Goal: Task Accomplishment & Management: Complete application form

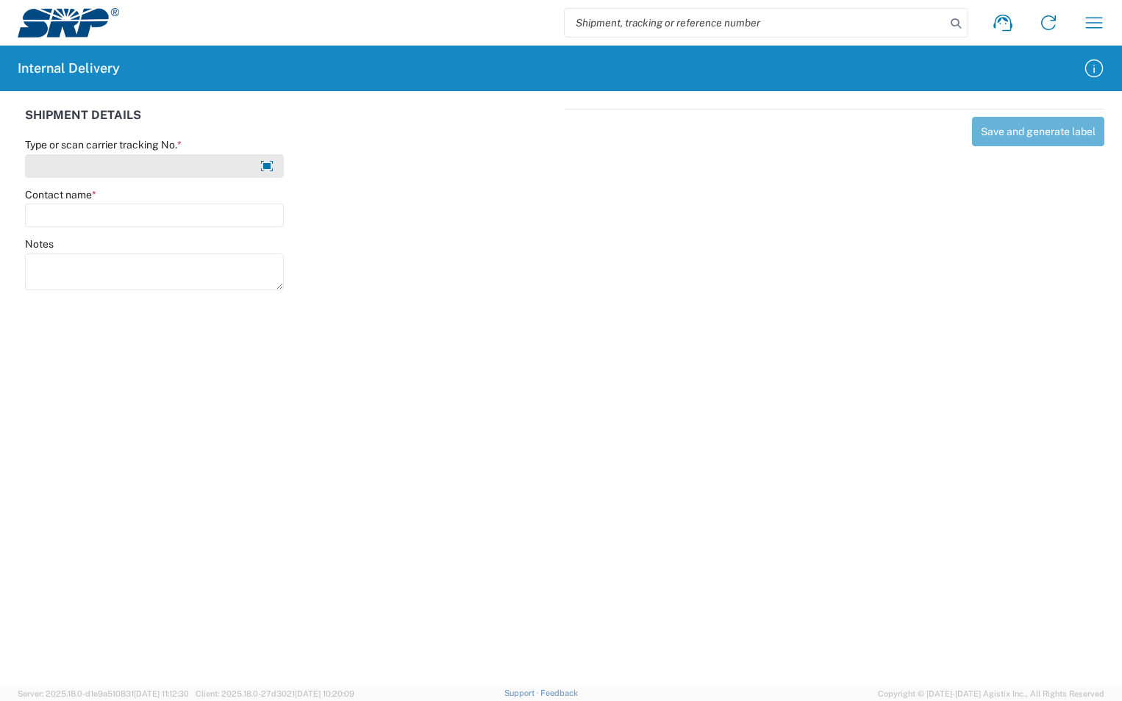
click at [144, 163] on input "Type or scan carrier tracking No. *" at bounding box center [154, 166] width 259 height 24
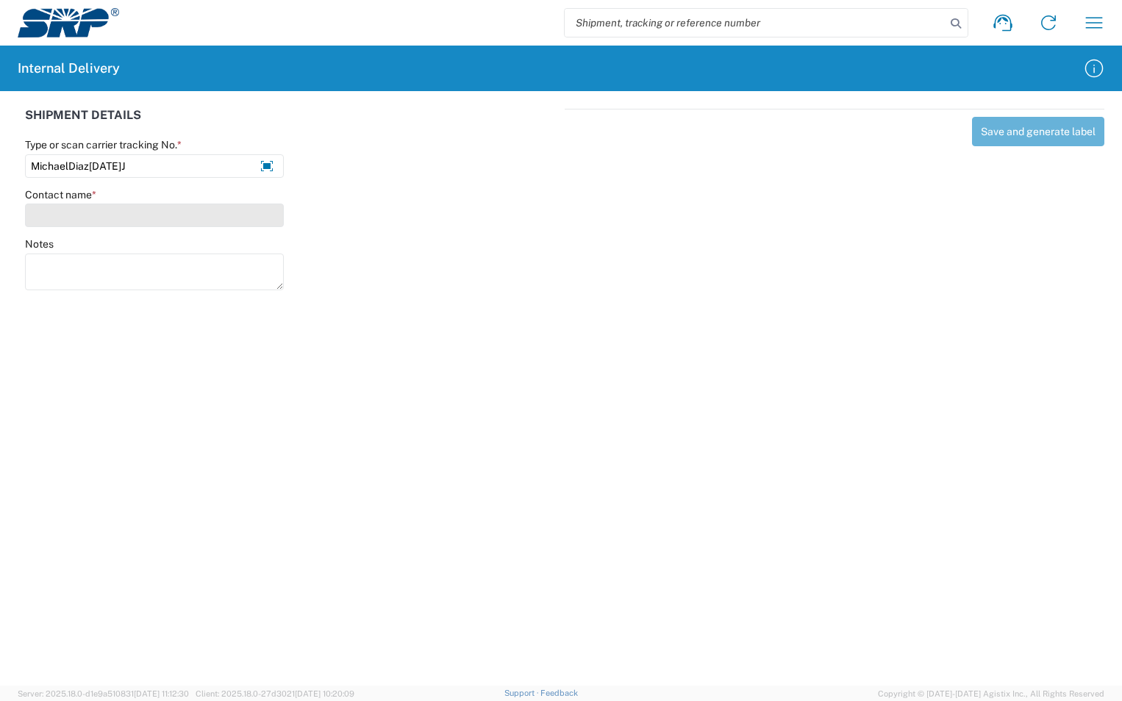
type input "MichaelDiaz[DATE]J"
click at [107, 213] on input "Contact name *" at bounding box center [154, 216] width 259 height 24
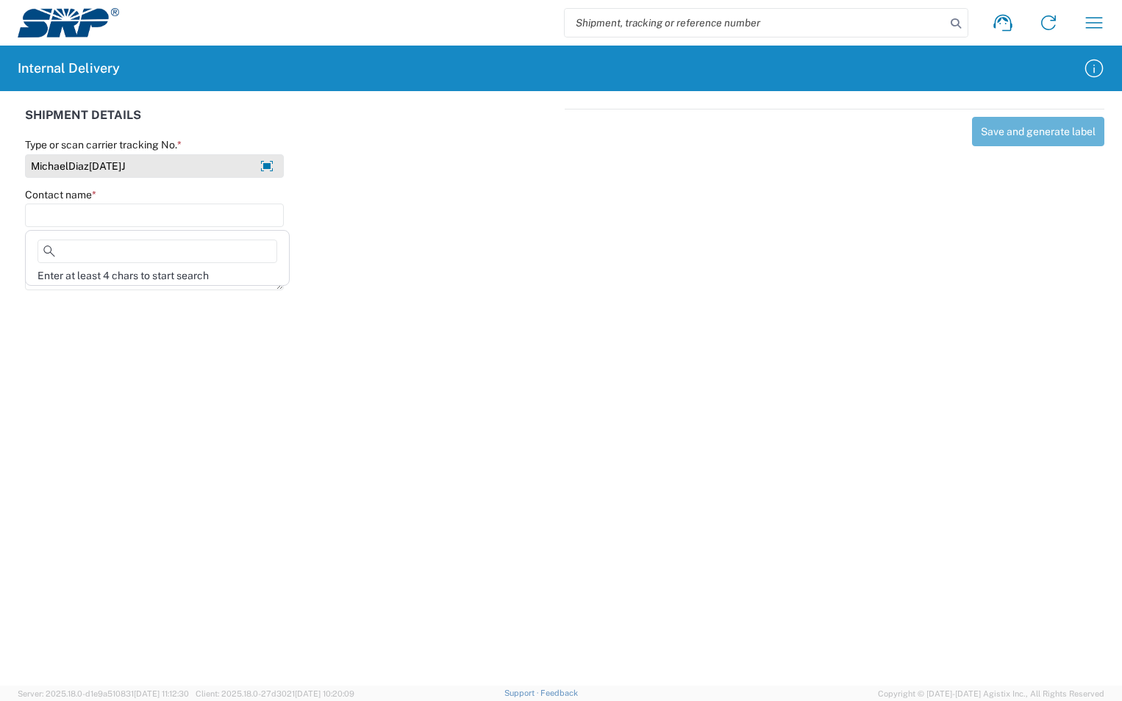
click at [149, 163] on input "MichaelDiaz[DATE]J" at bounding box center [154, 166] width 259 height 24
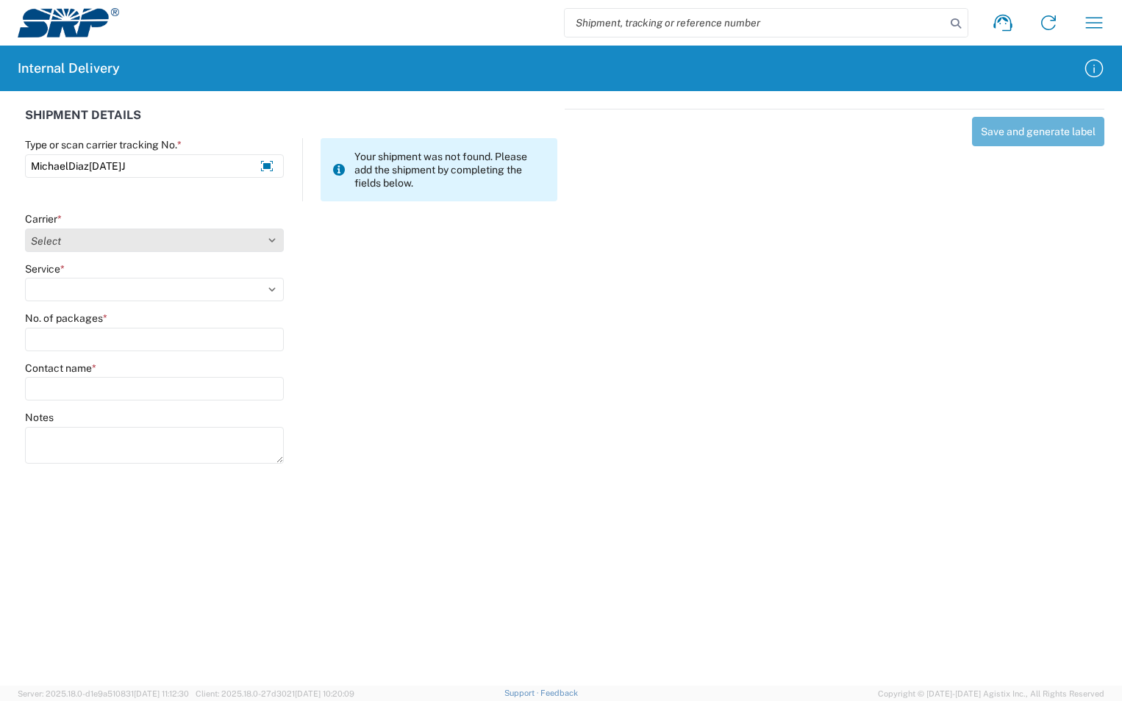
click at [119, 236] on select "Select Amazon Logistics ATI Trucking BC Dimerco Logistics Empire Southwest FedE…" at bounding box center [154, 241] width 259 height 24
select select "18713"
click at [25, 229] on select "Select Amazon Logistics ATI Trucking BC Dimerco Logistics Empire Southwest FedE…" at bounding box center [154, 241] width 259 height 24
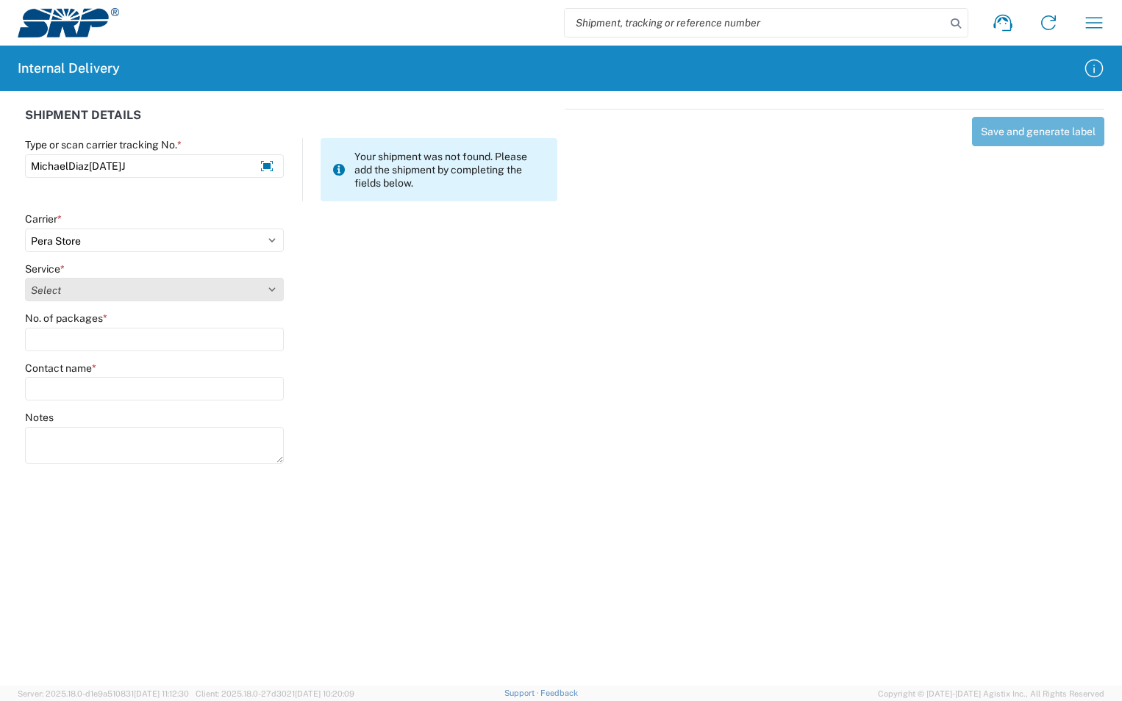
click at [83, 290] on select "Select Ground Inter-Office" at bounding box center [154, 290] width 259 height 24
select select "35763"
click at [25, 278] on select "Select Ground Inter-Office" at bounding box center [154, 290] width 259 height 24
click at [61, 340] on input "No. of packages *" at bounding box center [154, 340] width 259 height 24
type input "1"
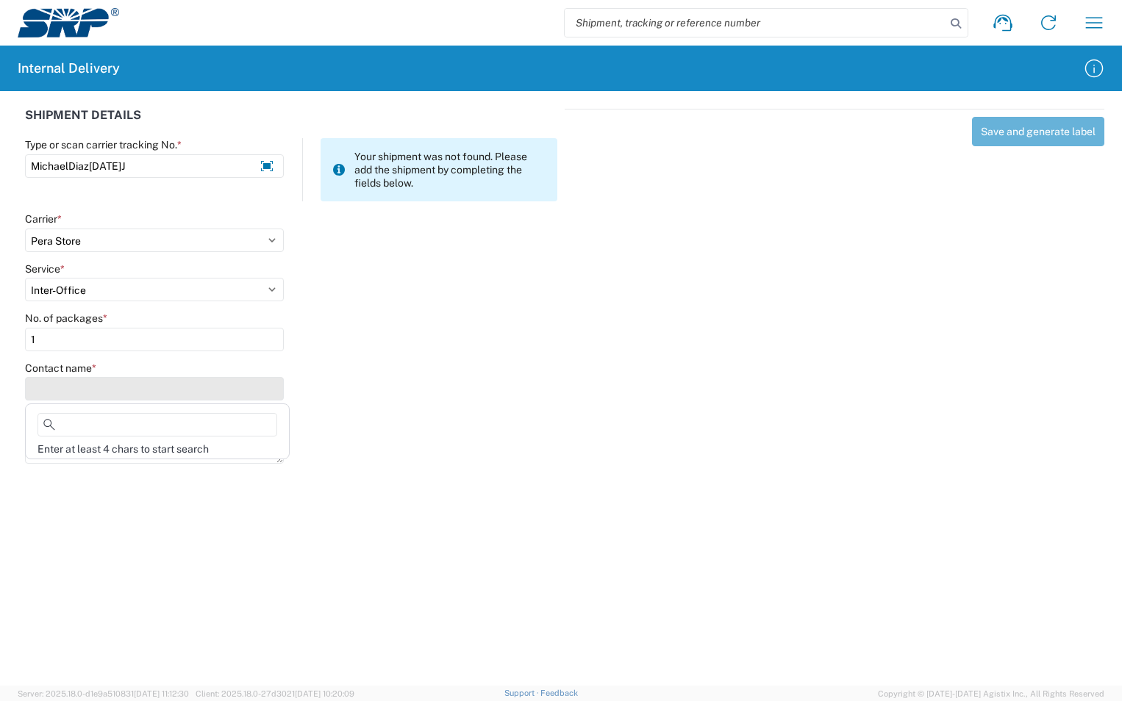
click at [60, 388] on input "Contact name *" at bounding box center [154, 389] width 259 height 24
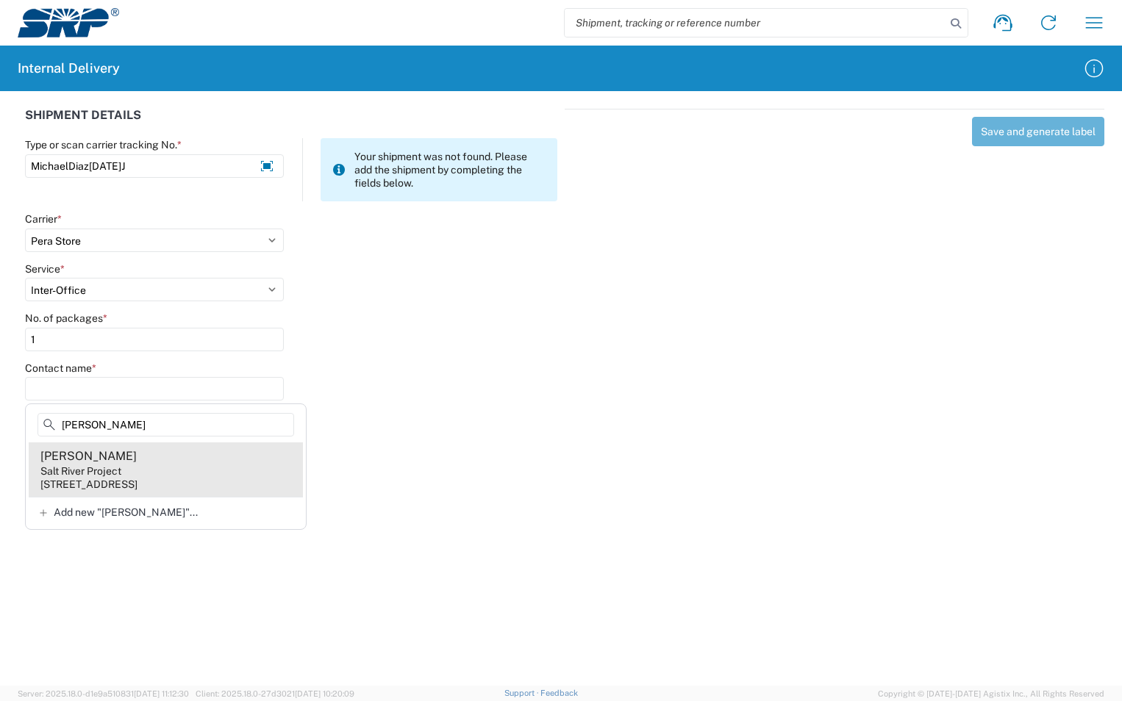
type input "[PERSON_NAME]"
click at [93, 476] on div "Salt River Project" at bounding box center [80, 471] width 81 height 13
type input "[PERSON_NAME]"
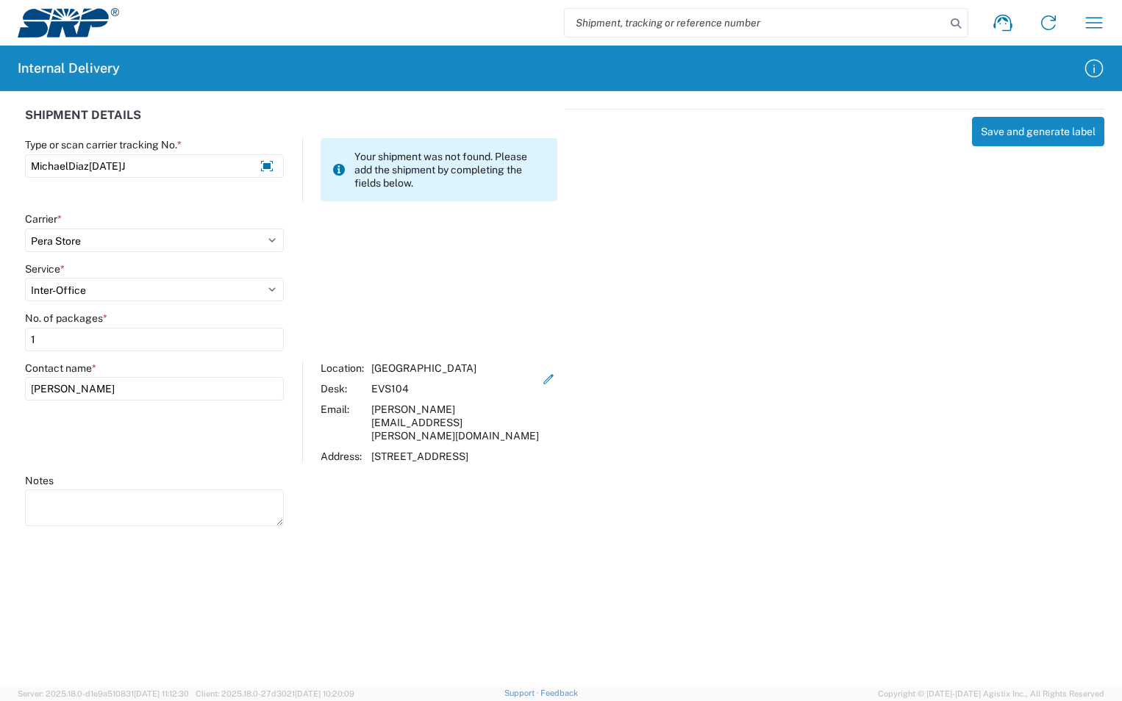
click at [1025, 147] on div "Save and generate label" at bounding box center [835, 315] width 540 height 413
click at [1021, 138] on button "Save and generate label" at bounding box center [1038, 131] width 132 height 29
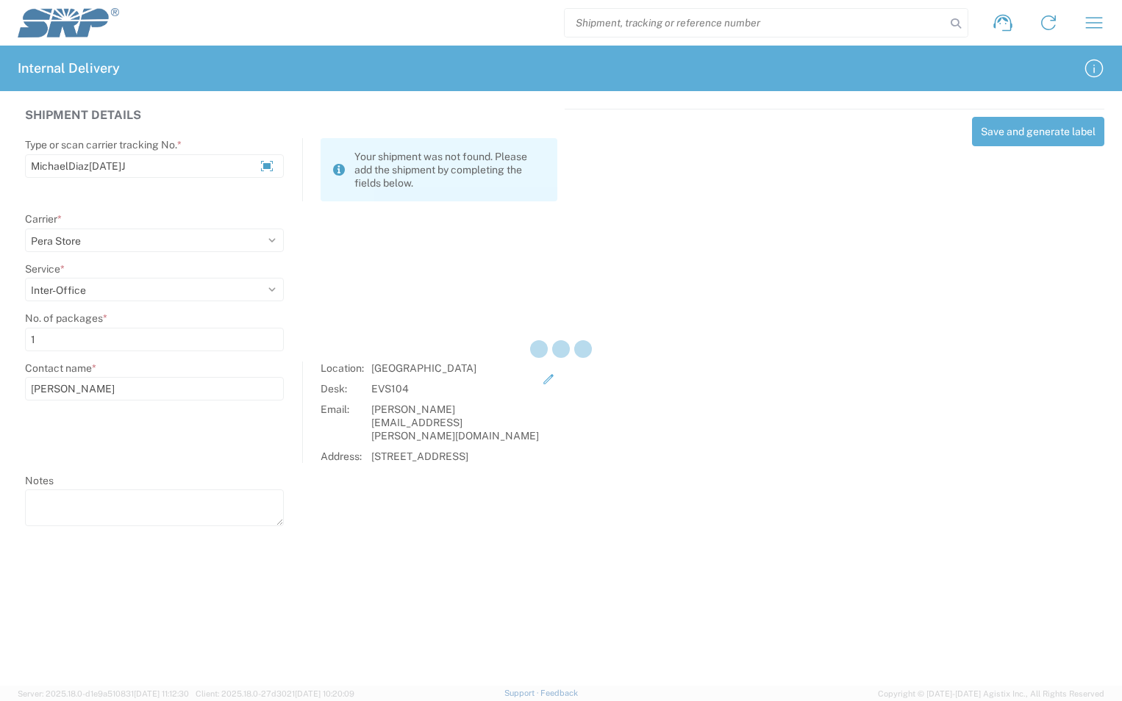
select select
